Goal: Task Accomplishment & Management: Manage account settings

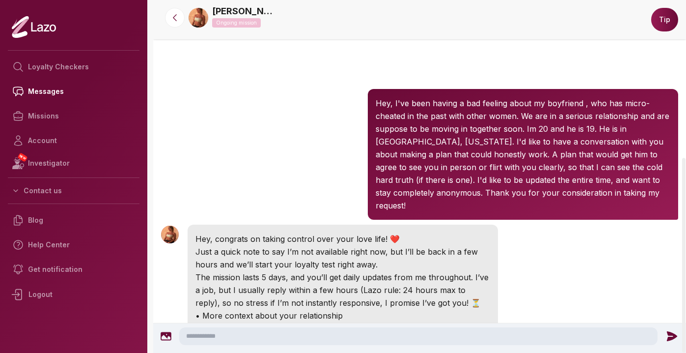
scroll to position [285, 0]
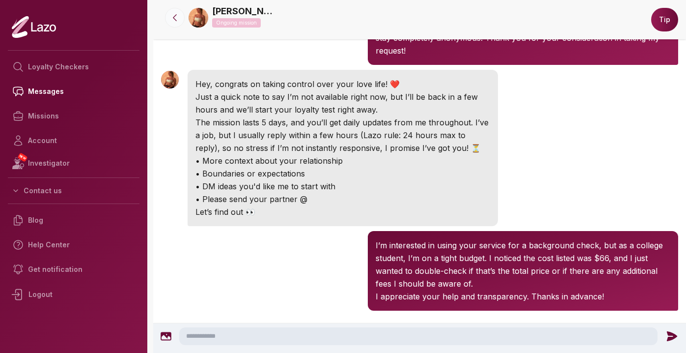
scroll to position [181, 0]
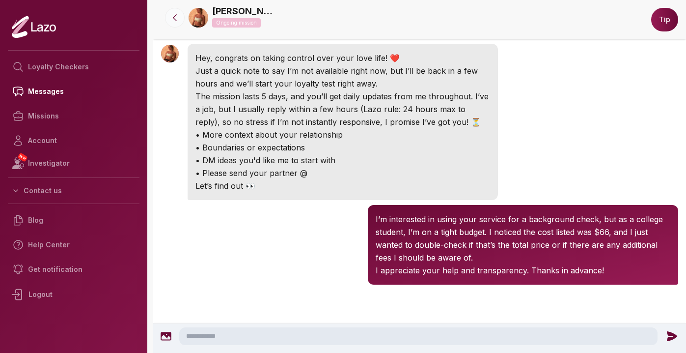
click at [173, 21] on icon at bounding box center [175, 18] width 10 height 10
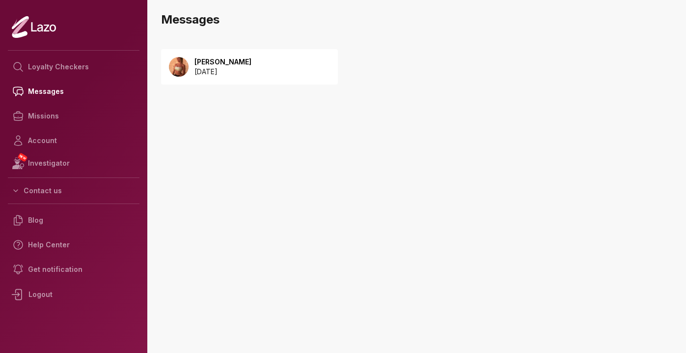
click at [266, 72] on div "Sharon 2025 September 08" at bounding box center [249, 66] width 177 height 35
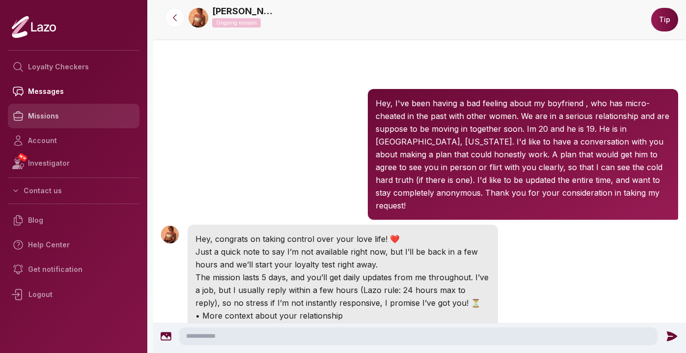
click at [70, 116] on link "Missions" at bounding box center [74, 116] width 132 height 25
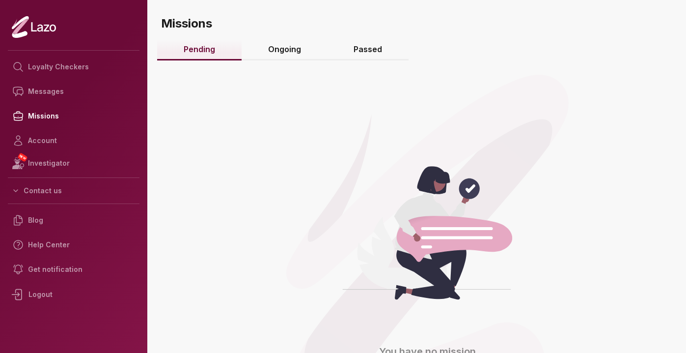
click at [286, 50] on link "Ongoing" at bounding box center [285, 49] width 86 height 21
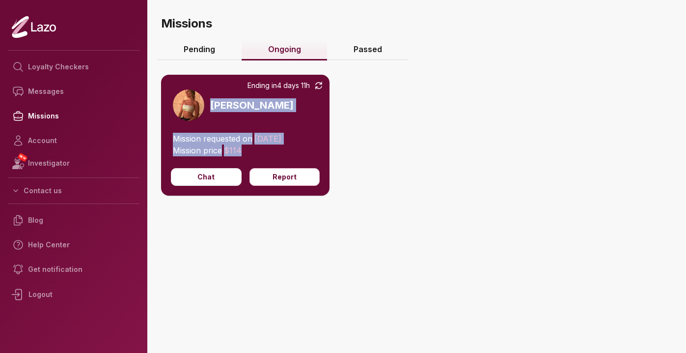
drag, startPoint x: 380, startPoint y: 165, endPoint x: 268, endPoint y: 76, distance: 143.4
click at [268, 76] on div "Ending in 4 days 11h Sharon Mission requested on 08/09/2025 Mission price $ 114…" at bounding box center [419, 164] width 517 height 219
click at [268, 76] on div "Ending in 4 days 11h Sharon" at bounding box center [245, 104] width 169 height 58
drag, startPoint x: 268, startPoint y: 75, endPoint x: 366, endPoint y: 161, distance: 129.9
click at [366, 161] on div "Ending in 4 days 11h Sharon Mission requested on 08/09/2025 Mission price $ 114…" at bounding box center [419, 164] width 517 height 219
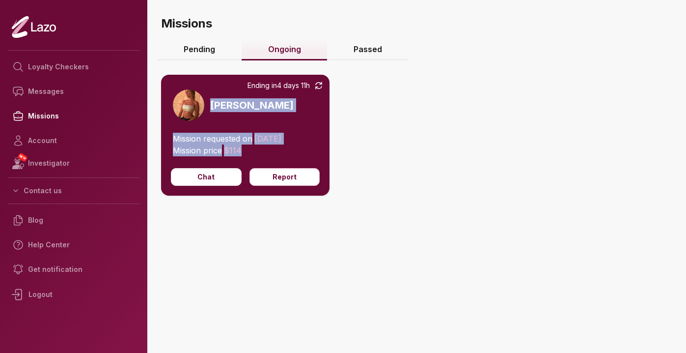
click at [366, 161] on div "Ending in 4 days 11h Sharon Mission requested on 08/09/2025 Mission price $ 114…" at bounding box center [419, 164] width 517 height 219
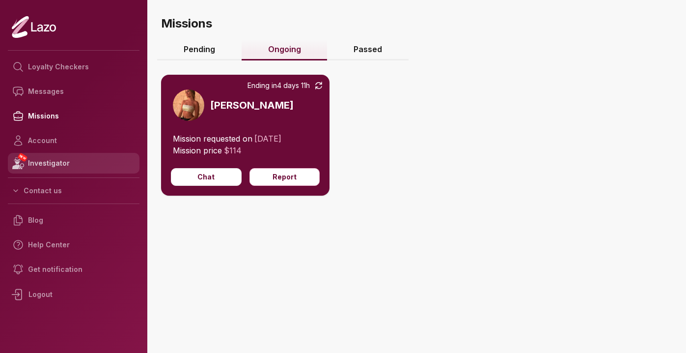
click at [82, 165] on link "NEW Investigator" at bounding box center [74, 163] width 132 height 21
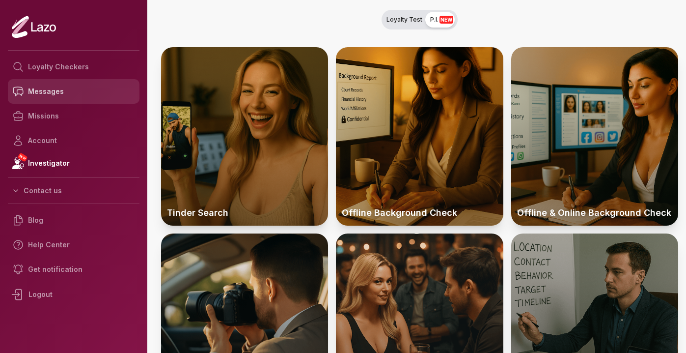
click at [74, 95] on link "Messages" at bounding box center [74, 91] width 132 height 25
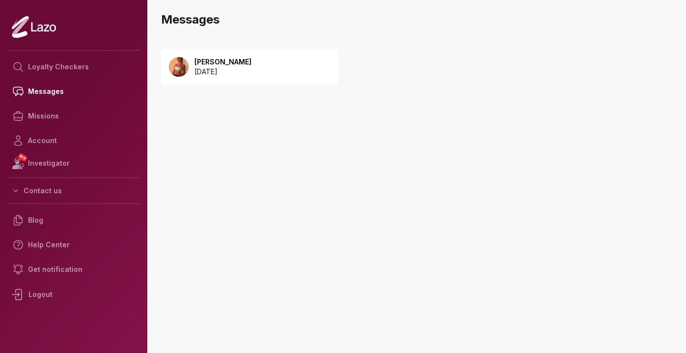
click at [207, 72] on p "[DATE]" at bounding box center [223, 72] width 57 height 10
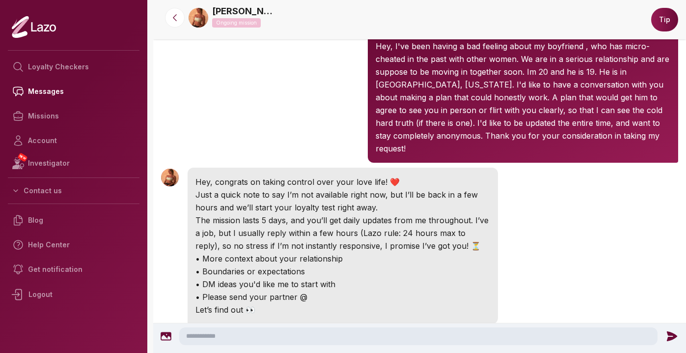
scroll to position [157, 0]
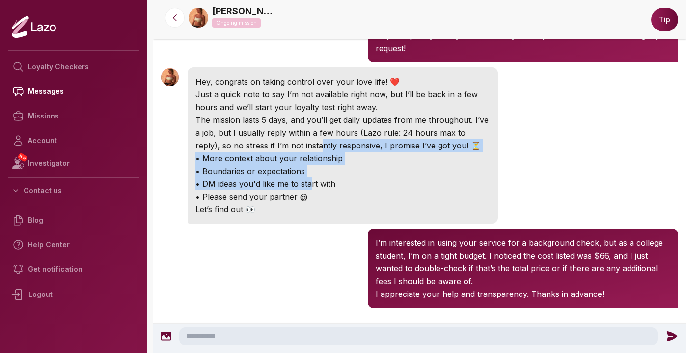
drag, startPoint x: 283, startPoint y: 173, endPoint x: 265, endPoint y: 132, distance: 44.7
click at [265, 132] on div "Hey, congrats on taking control over your love life! ❤️ Just a quick note to sa…" at bounding box center [343, 145] width 311 height 156
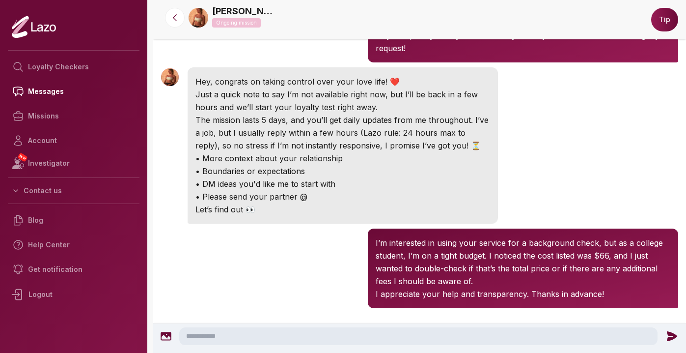
click at [268, 230] on div "[PERSON_NAME] 12:54 AM I’m interested in using your service for a background ch…" at bounding box center [419, 268] width 533 height 85
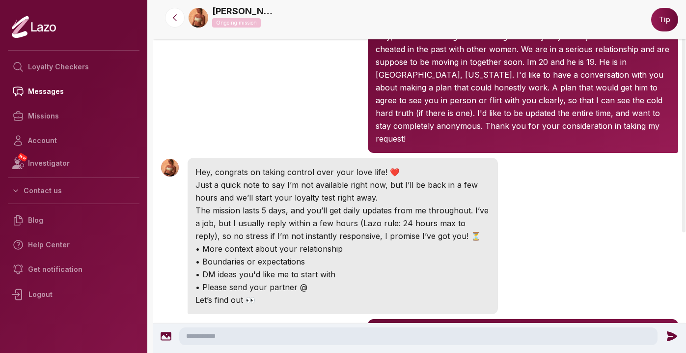
scroll to position [285, 0]
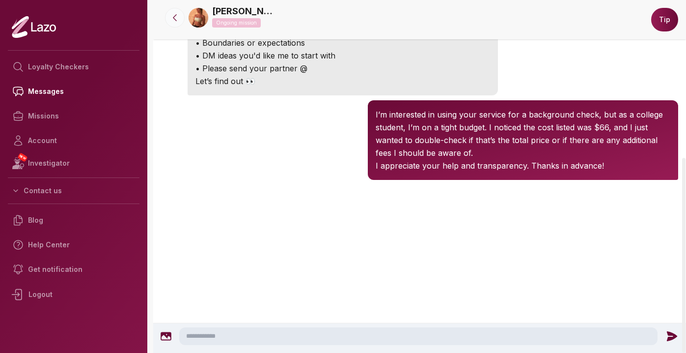
click at [176, 20] on icon at bounding box center [175, 18] width 10 height 10
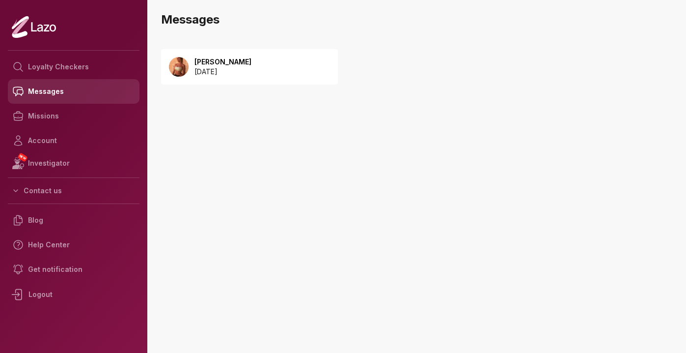
click at [95, 90] on link "Messages" at bounding box center [74, 91] width 132 height 25
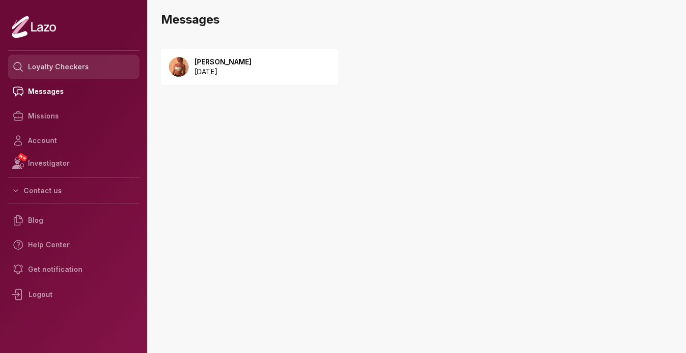
click at [113, 68] on link "Loyalty Checkers" at bounding box center [74, 67] width 132 height 25
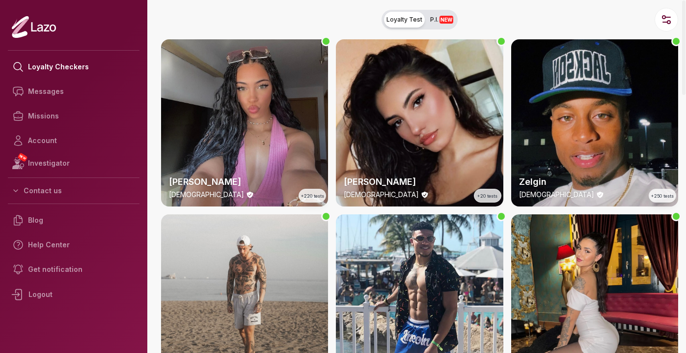
click at [241, 19] on nav "Loyalty Test P.I. NEW" at bounding box center [419, 19] width 533 height 39
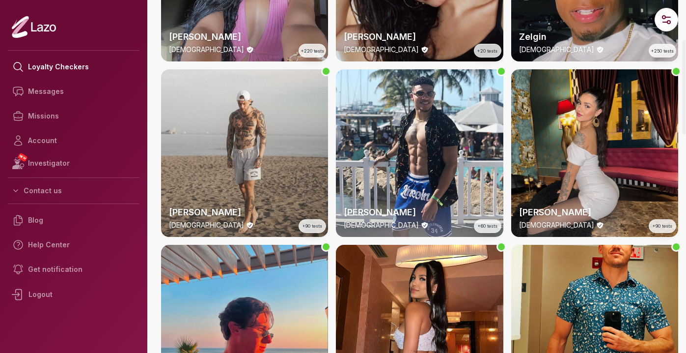
scroll to position [227, 0]
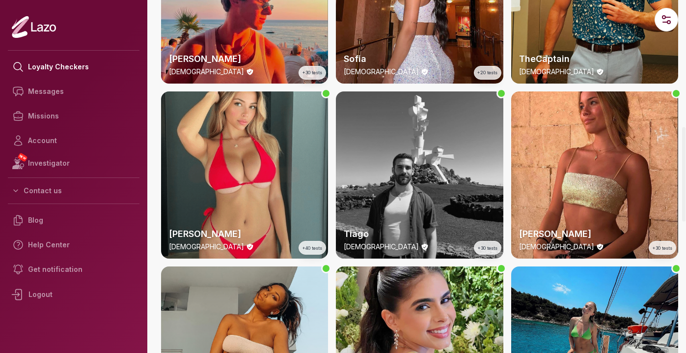
click at [331, 231] on div "[PERSON_NAME] [DEMOGRAPHIC_DATA] +220 tests Susanna [DEMOGRAPHIC_DATA] +20 test…" at bounding box center [419, 175] width 517 height 1218
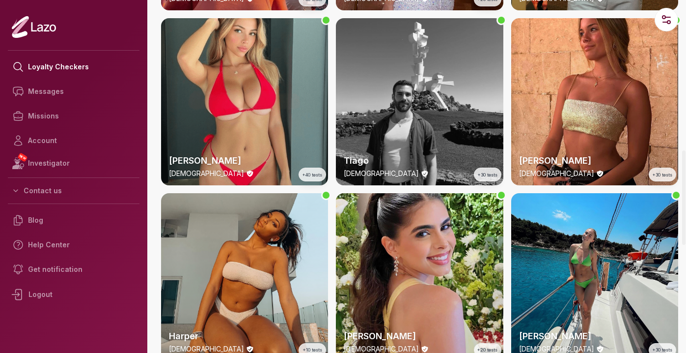
scroll to position [618, 0]
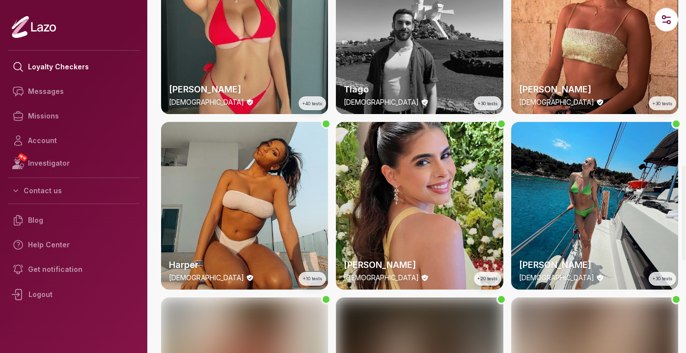
click at [331, 231] on div "[PERSON_NAME] [DEMOGRAPHIC_DATA] +220 tests Susanna [DEMOGRAPHIC_DATA] +20 test…" at bounding box center [419, 31] width 517 height 1218
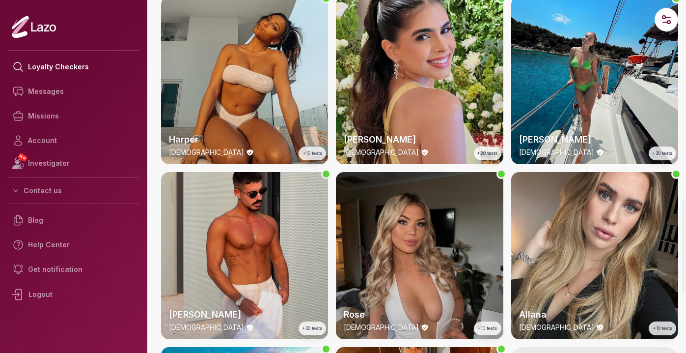
click at [331, 231] on div "[PERSON_NAME] [DEMOGRAPHIC_DATA] +220 tests Susanna [DEMOGRAPHIC_DATA] +20 test…" at bounding box center [419, 80] width 517 height 1568
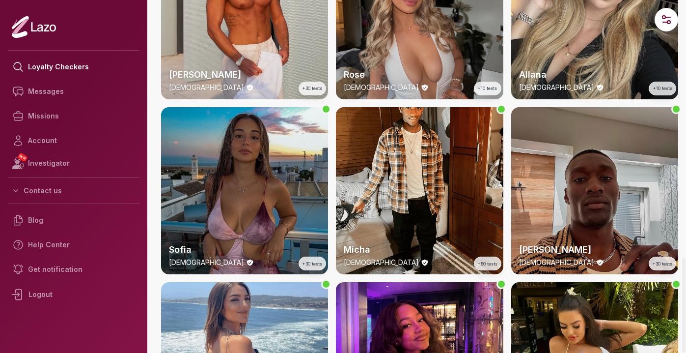
click at [331, 231] on div "[PERSON_NAME] [DEMOGRAPHIC_DATA] +220 tests Susanna [DEMOGRAPHIC_DATA] +20 test…" at bounding box center [419, 279] width 517 height 2444
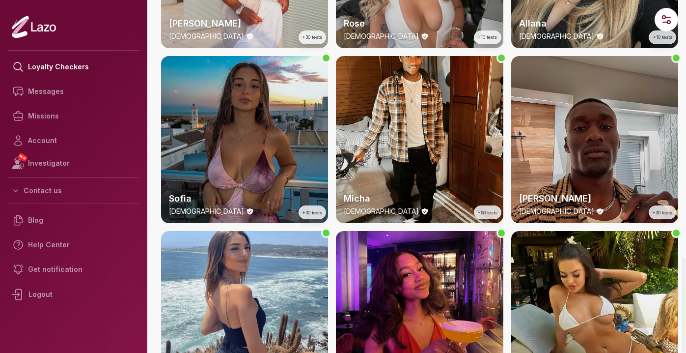
scroll to position [1082, 0]
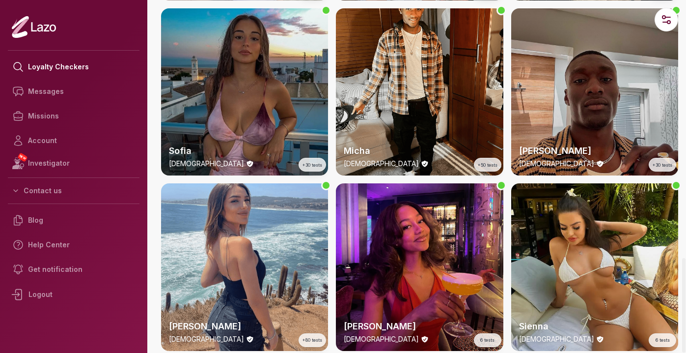
click at [331, 231] on div "[PERSON_NAME] [DEMOGRAPHIC_DATA] +220 tests Susanna [DEMOGRAPHIC_DATA] +20 test…" at bounding box center [419, 180] width 517 height 2444
